Goal: Communication & Community: Answer question/provide support

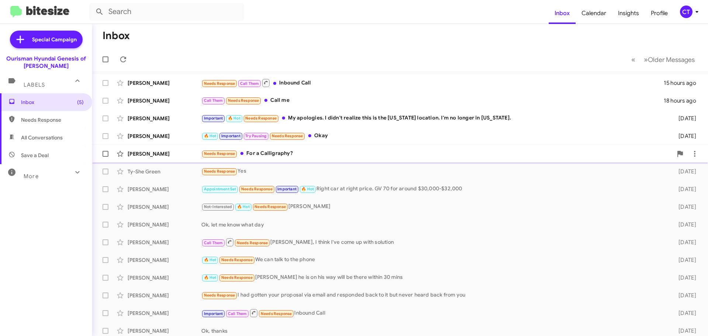
click at [269, 157] on div "Needs Response For a Calligraphy?" at bounding box center [436, 153] width 471 height 8
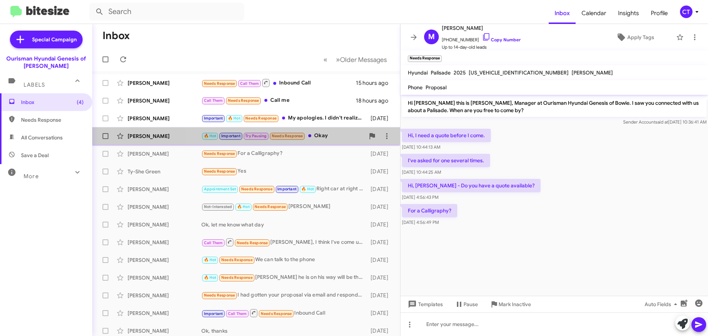
click at [328, 140] on div "🔥 Hot Important Try Pausing Needs Response Okay" at bounding box center [282, 136] width 163 height 8
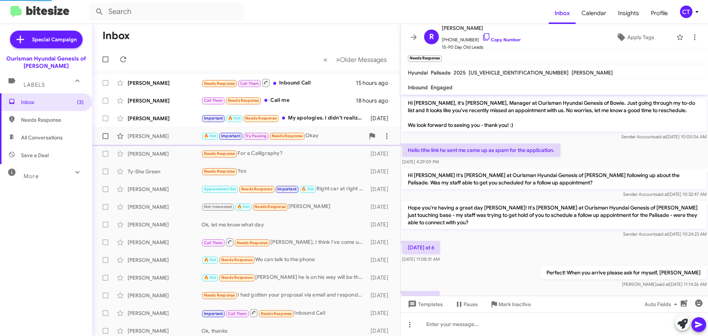
scroll to position [348, 0]
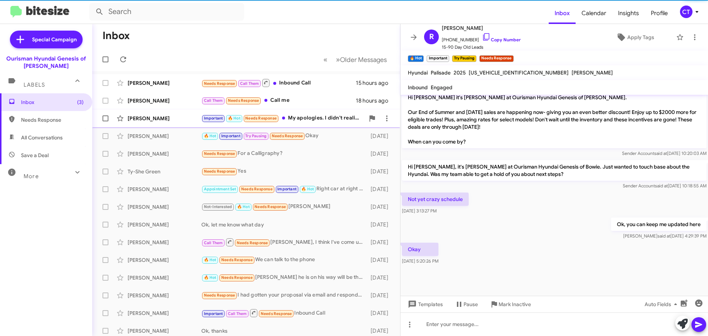
click at [318, 124] on div "[PERSON_NAME] Important 🔥 Hot Needs Response My apologies. I didn't realize thi…" at bounding box center [246, 118] width 296 height 15
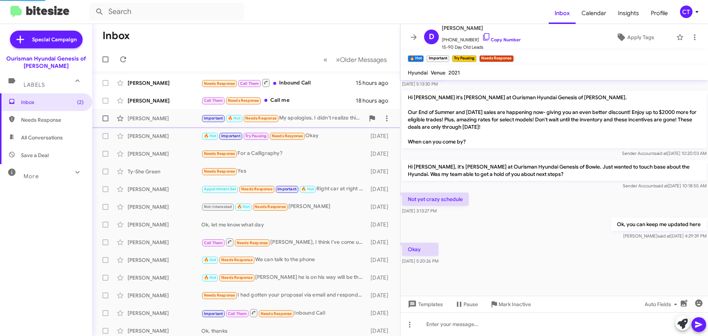
scroll to position [90, 0]
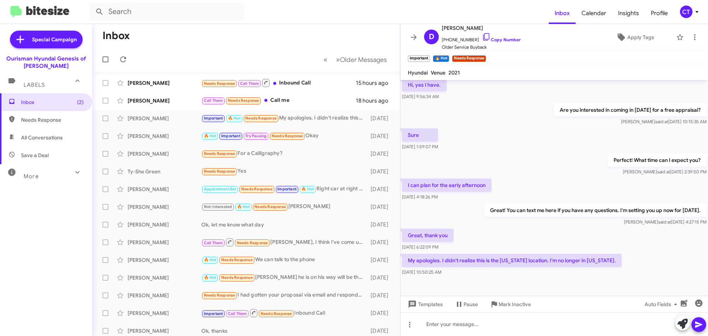
drag, startPoint x: 477, startPoint y: 36, endPoint x: 399, endPoint y: 35, distance: 77.5
click at [482, 36] on icon at bounding box center [486, 36] width 9 height 9
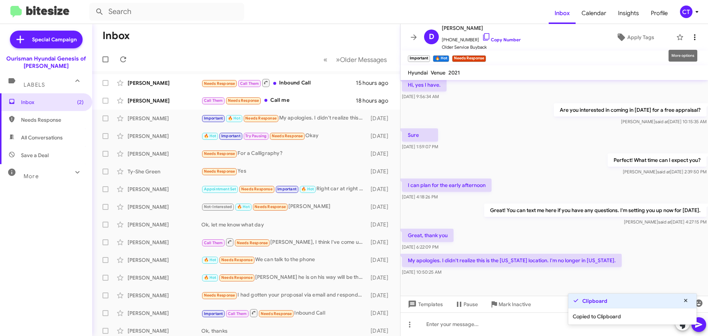
click at [690, 33] on icon at bounding box center [694, 37] width 9 height 9
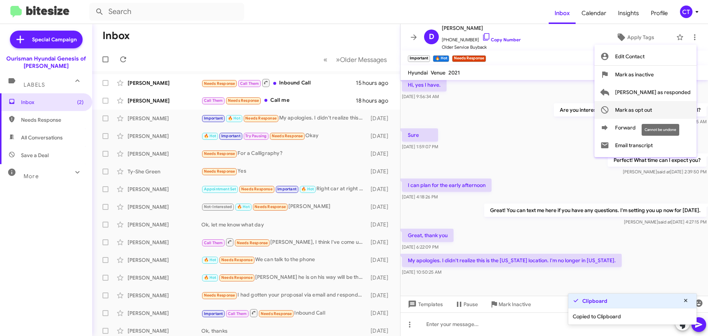
click at [652, 110] on span "Mark as opt out" at bounding box center [633, 110] width 37 height 18
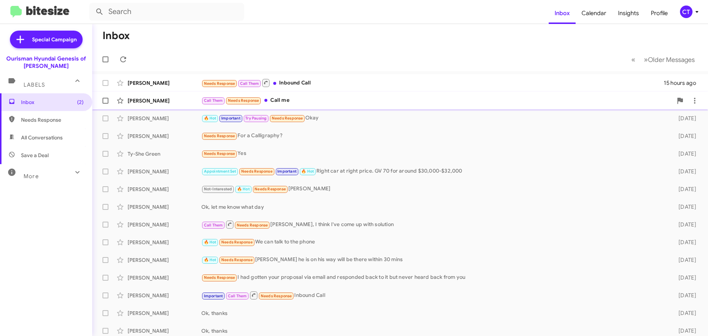
click at [309, 100] on div "Call Them Needs Response Call me" at bounding box center [436, 100] width 471 height 8
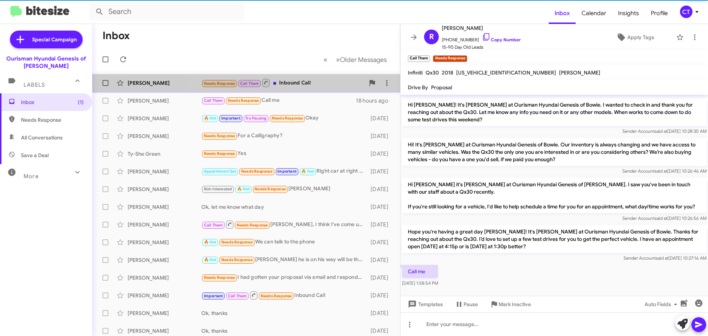
click at [314, 87] on div "Needs Response Call Them Inbound Call" at bounding box center [282, 82] width 163 height 9
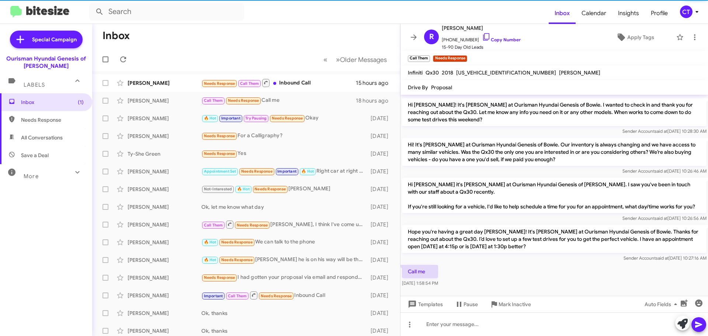
scroll to position [200, 0]
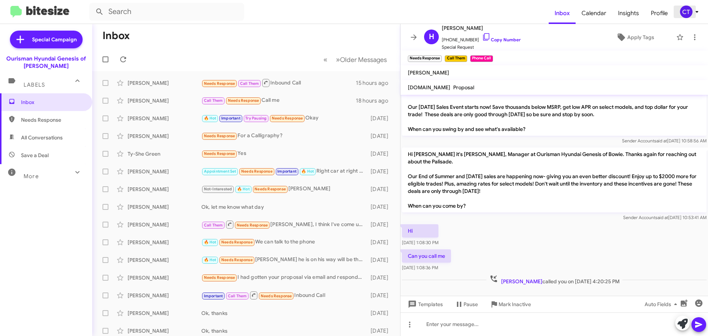
click at [695, 13] on icon at bounding box center [697, 11] width 9 height 9
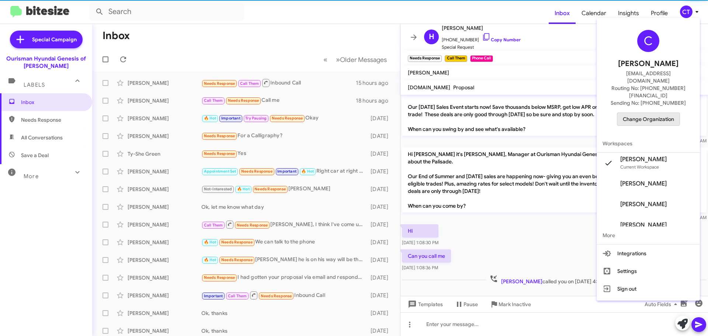
click at [644, 113] on span "Change Organization" at bounding box center [648, 119] width 51 height 13
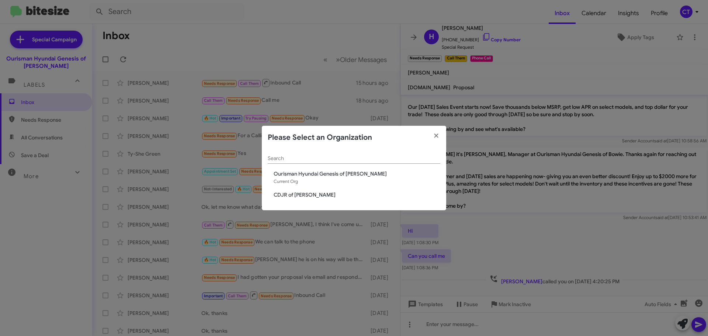
click at [290, 199] on div "Search Ourisman Hyundai Genesis of Bowie Current Org CDJR of [PERSON_NAME]" at bounding box center [354, 179] width 184 height 61
click at [289, 194] on span "CDJR of [PERSON_NAME]" at bounding box center [357, 194] width 167 height 7
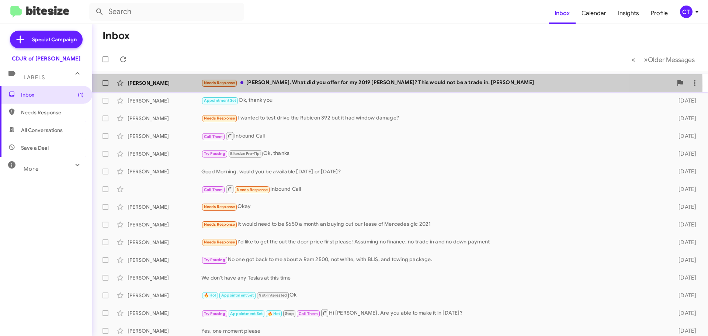
click at [338, 86] on div "Needs Response Ciara, What did you offer for my 2019 Kia Nitro? This would not …" at bounding box center [436, 83] width 471 height 8
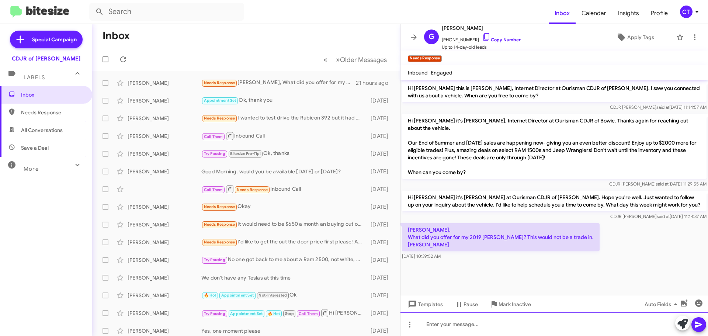
click at [442, 326] on div at bounding box center [555, 324] width 308 height 24
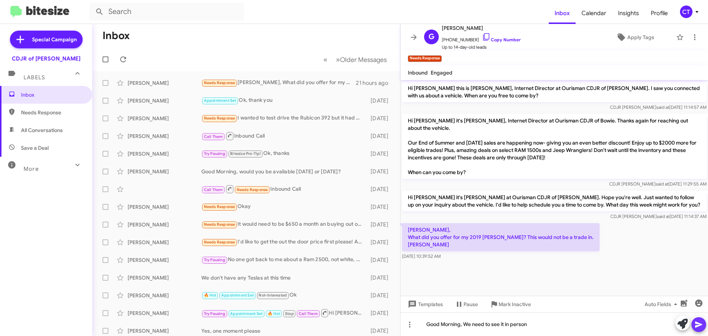
click at [702, 331] on span at bounding box center [698, 324] width 9 height 15
